Goal: Task Accomplishment & Management: Use online tool/utility

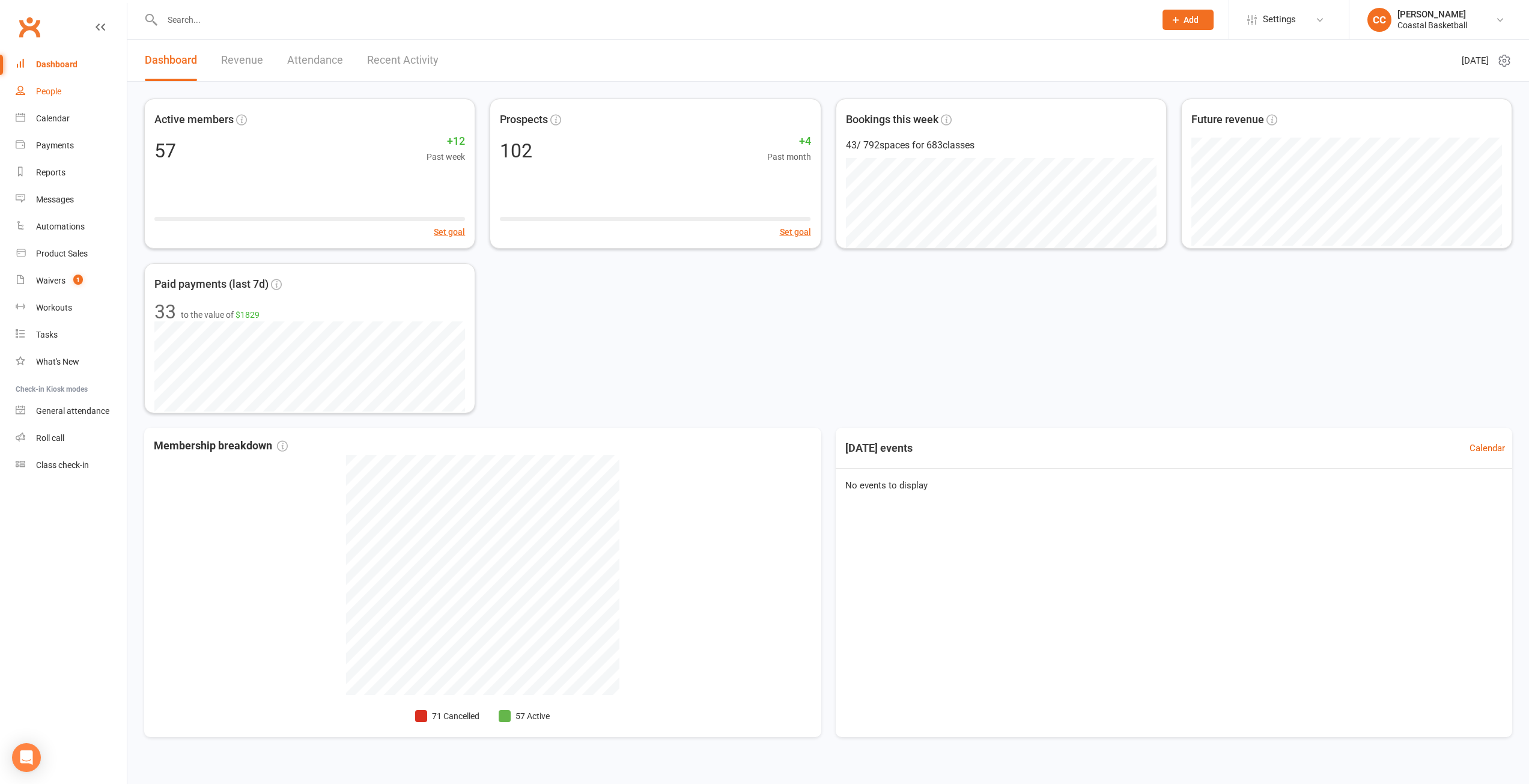
click at [56, 91] on div "People" at bounding box center [48, 92] width 26 height 10
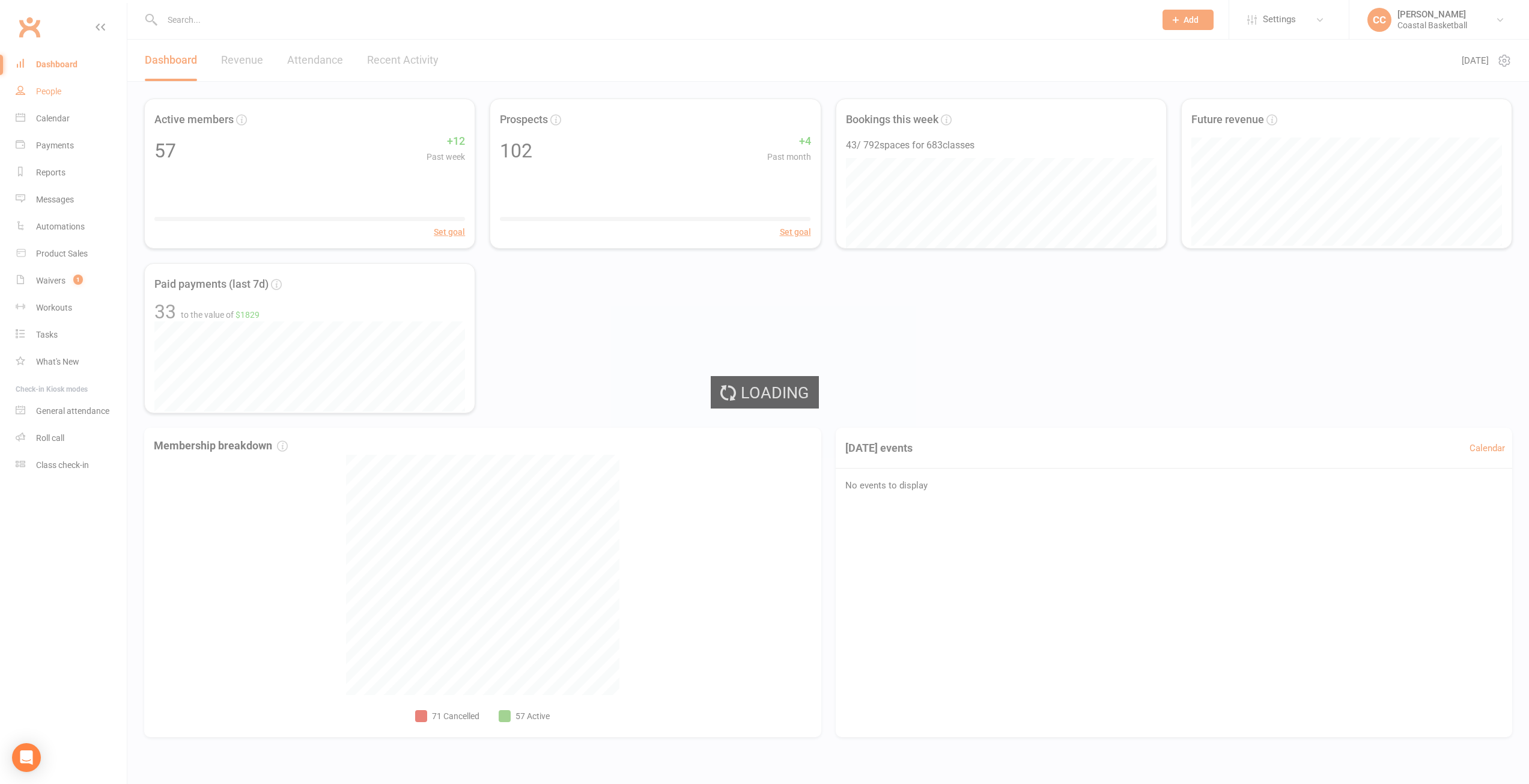
select select "100"
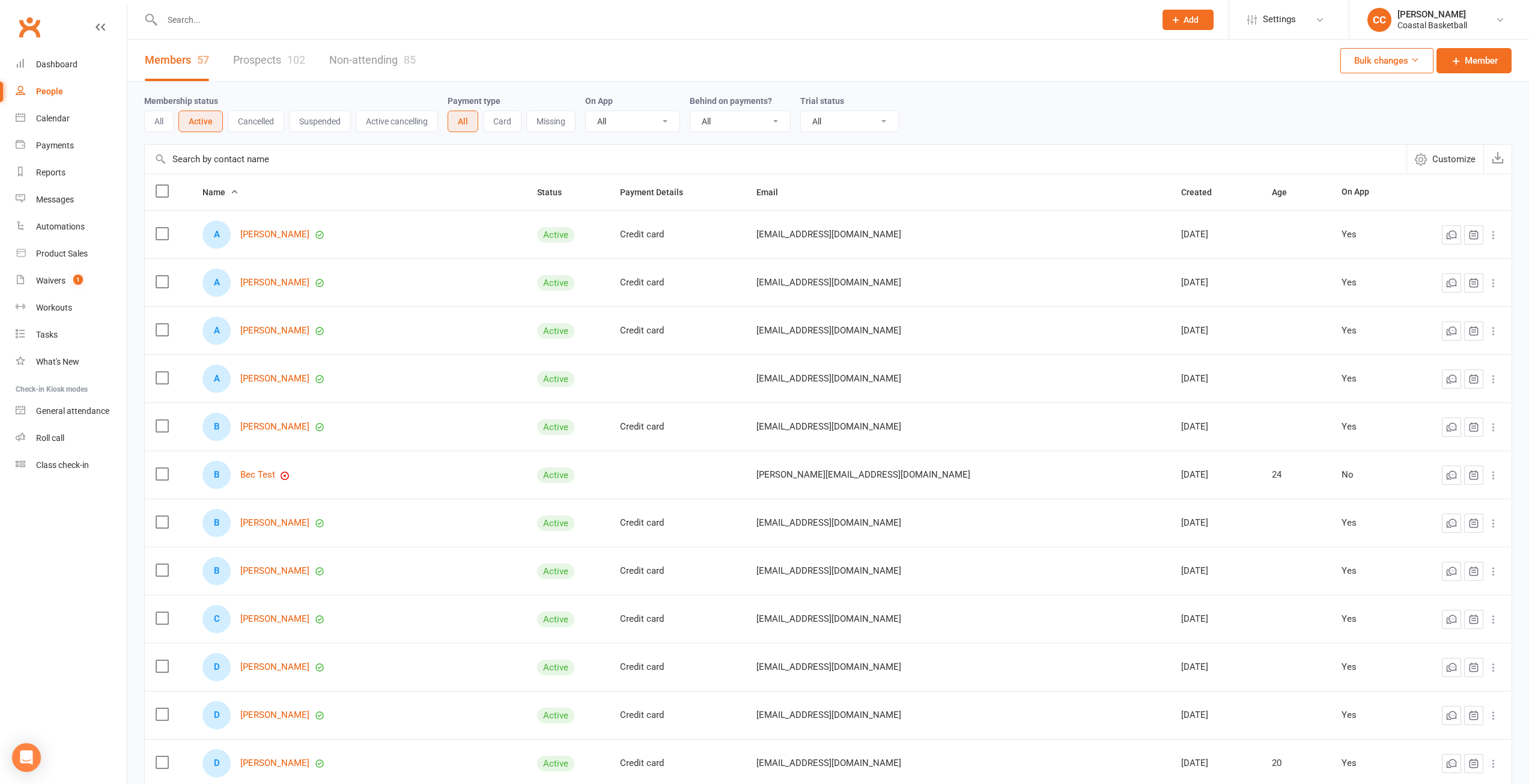
click at [266, 120] on button "Cancelled" at bounding box center [255, 121] width 56 height 22
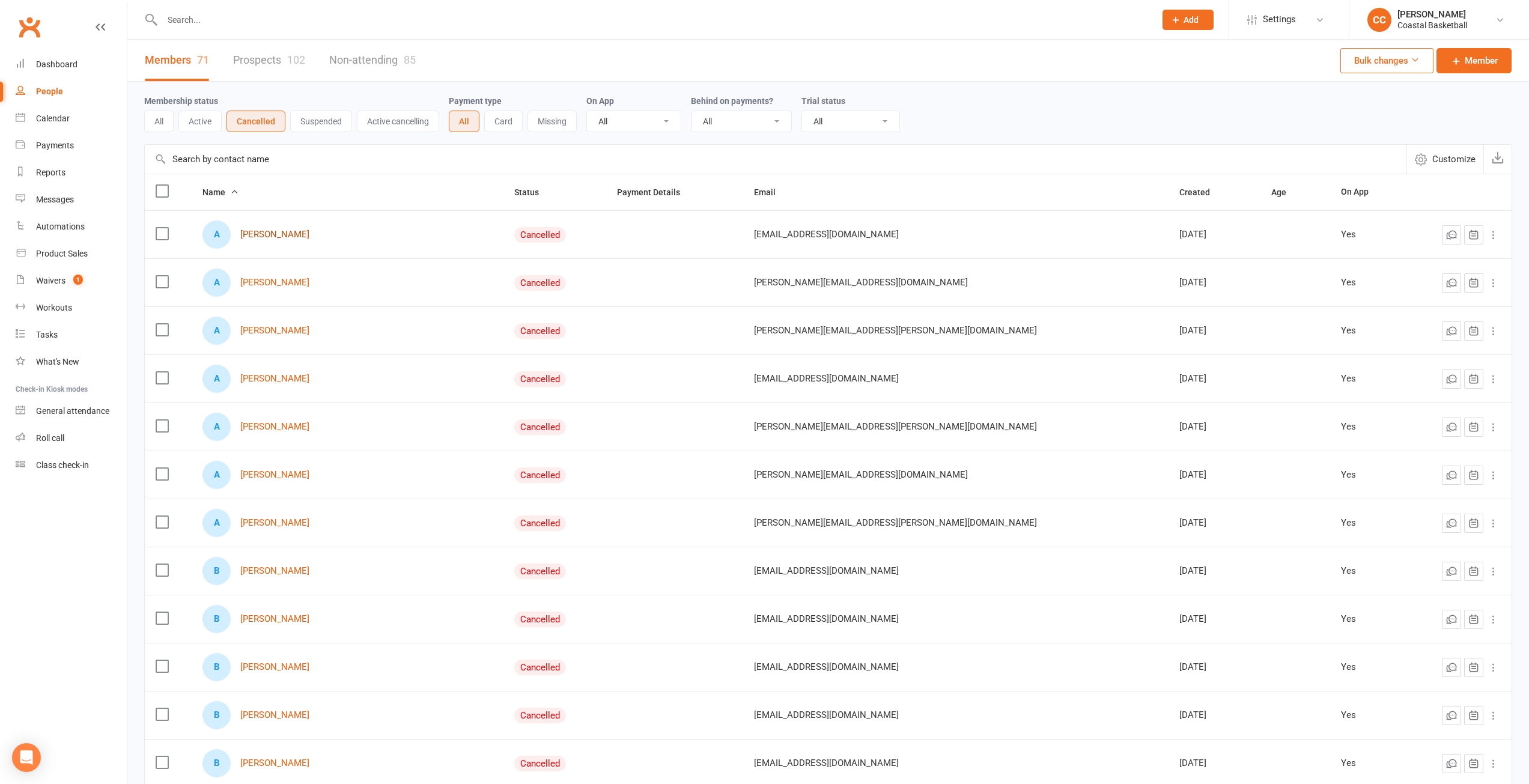
click at [286, 233] on link "Amari McManus" at bounding box center [275, 234] width 69 height 10
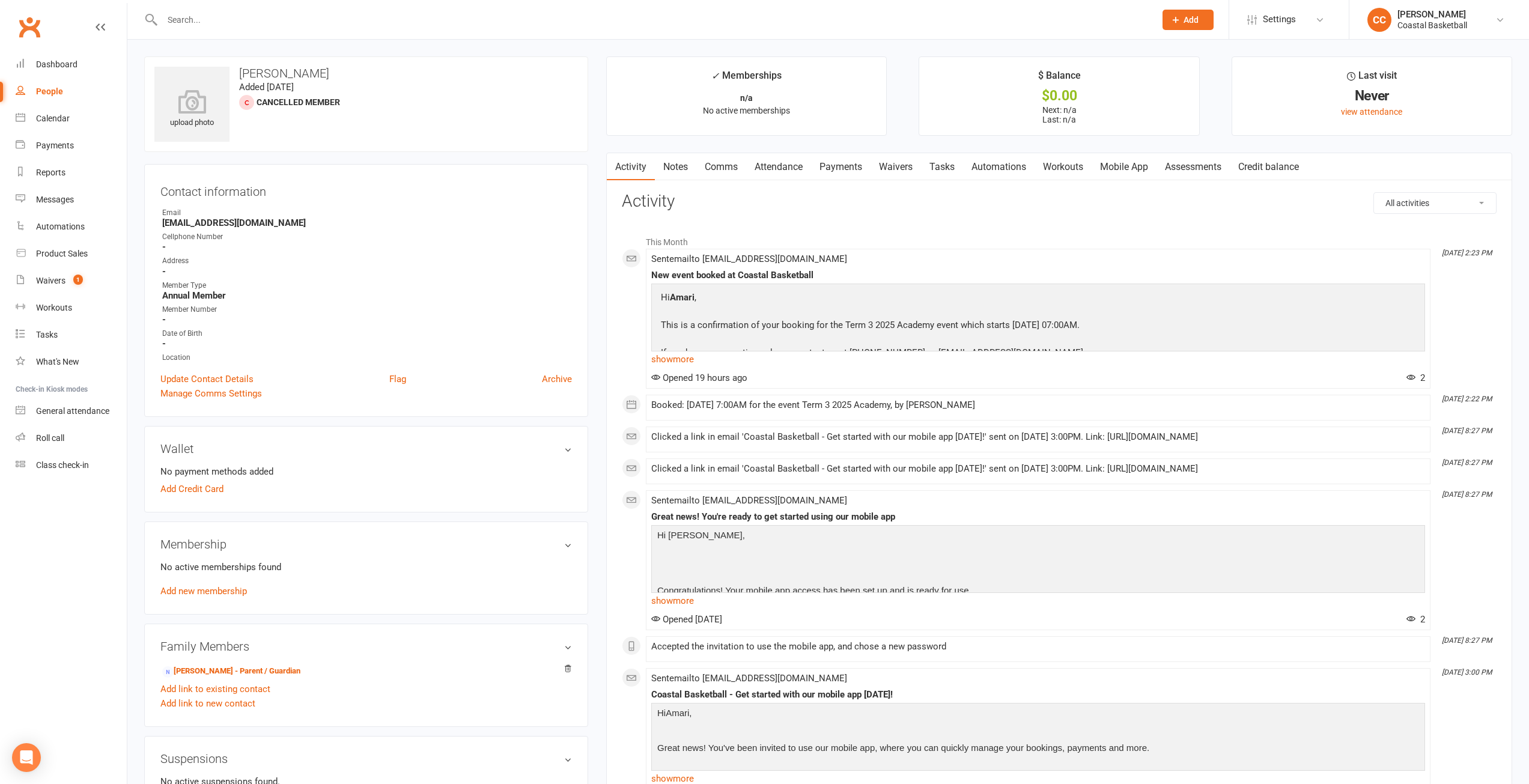
click at [1071, 166] on link "Workouts" at bounding box center [1063, 167] width 57 height 28
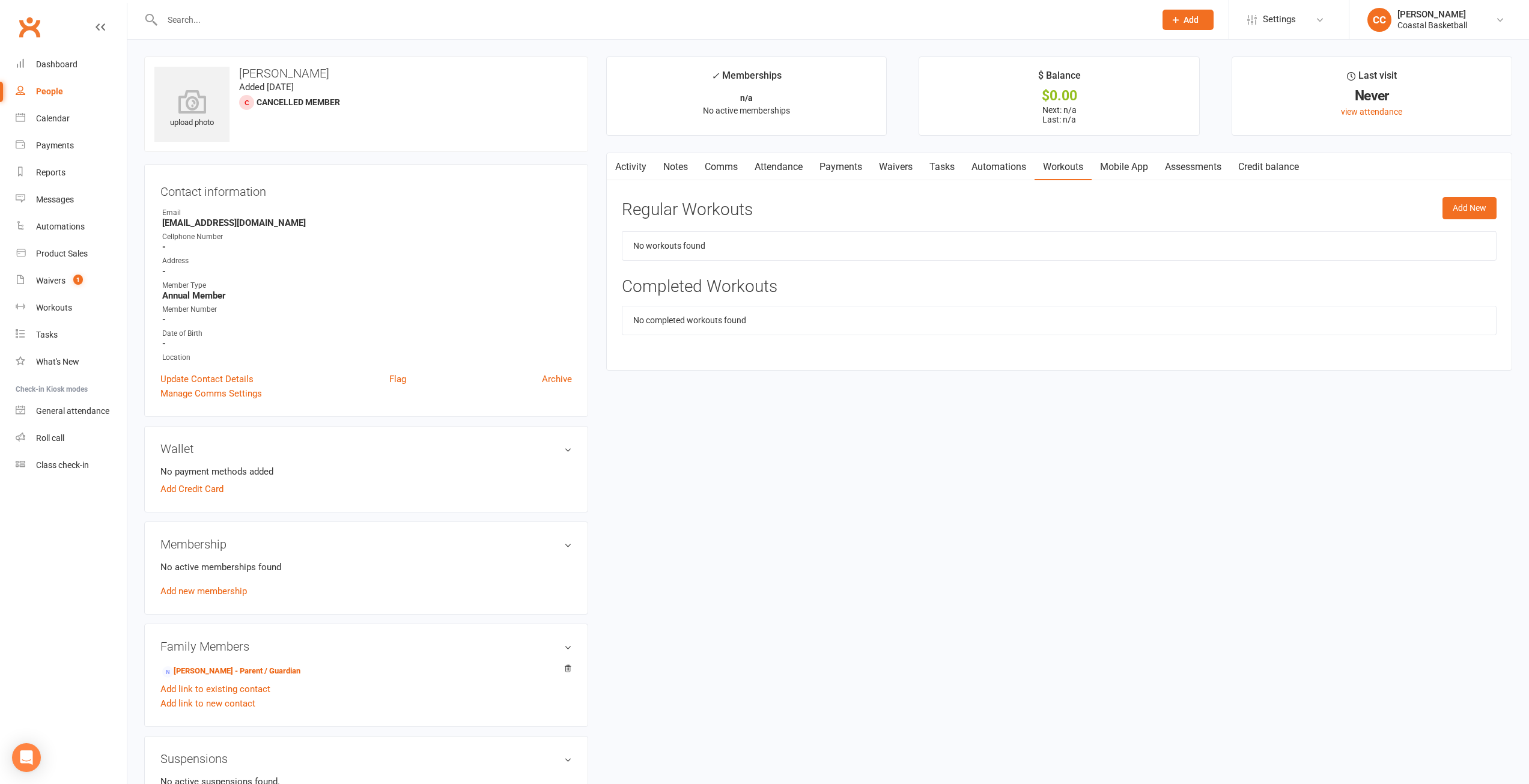
click at [1504, 206] on div "Activity Notes Comms Attendance Payments Waivers Tasks Automations Workouts Mob…" at bounding box center [1059, 261] width 906 height 218
click at [1461, 203] on button "Add New" at bounding box center [1469, 207] width 54 height 22
click at [1237, 237] on select "Select workout" at bounding box center [947, 233] width 651 height 24
click at [1237, 235] on select "Select workout" at bounding box center [947, 233] width 651 height 24
click at [704, 274] on button "Cancel" at bounding box center [709, 275] width 55 height 26
